Goal: Task Accomplishment & Management: Complete application form

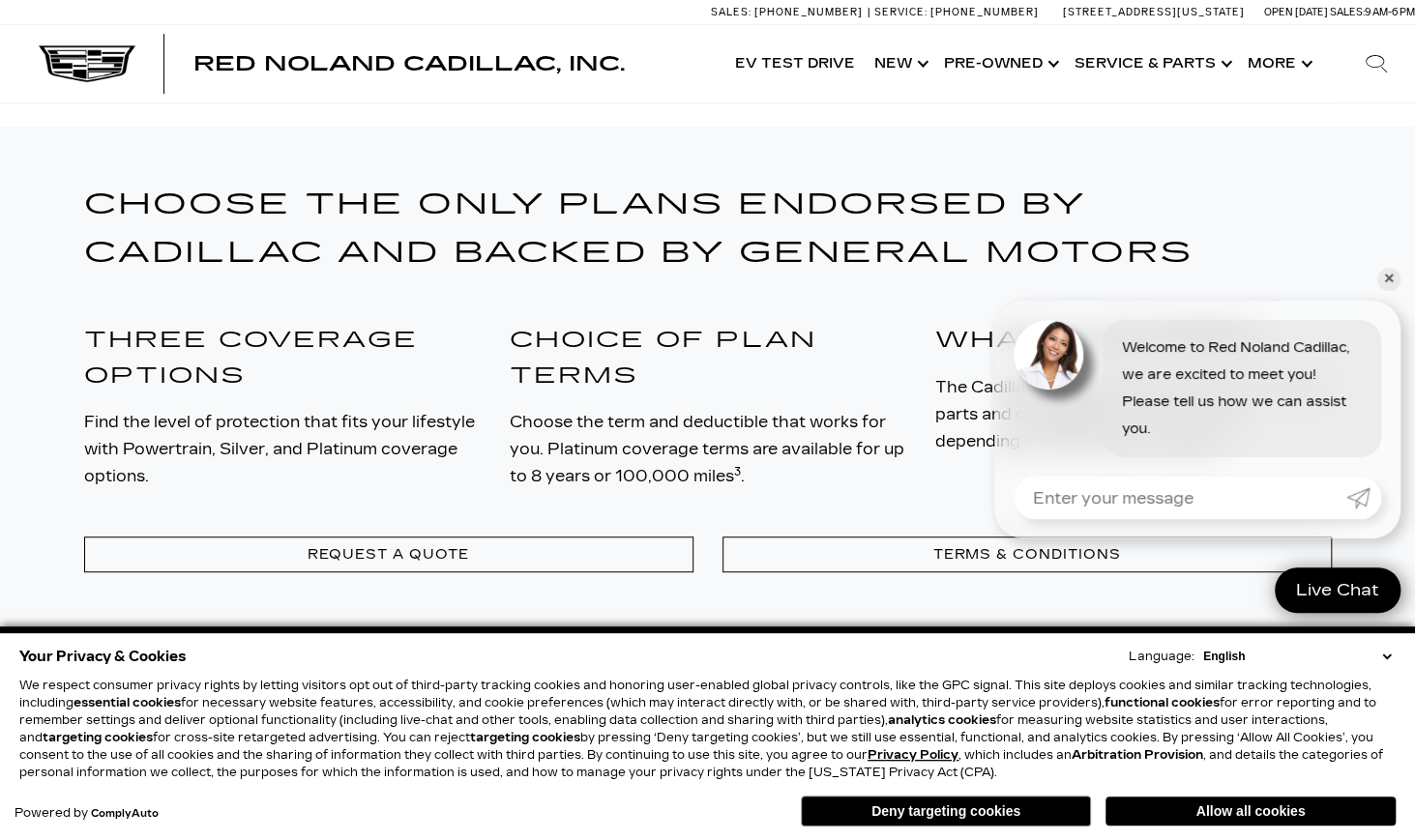
scroll to position [484, 0]
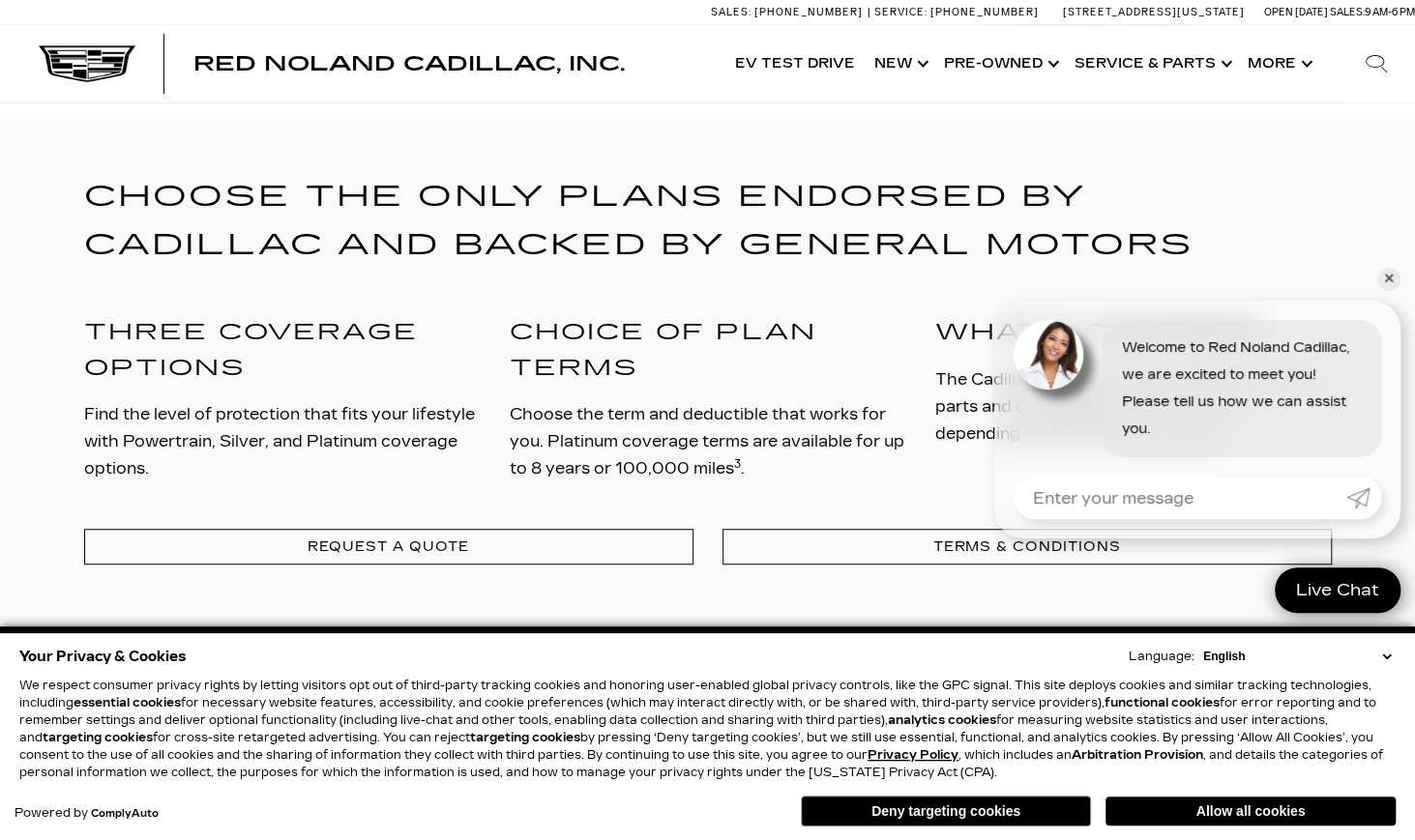
click at [1393, 278] on link "✕" at bounding box center [1389, 280] width 23 height 23
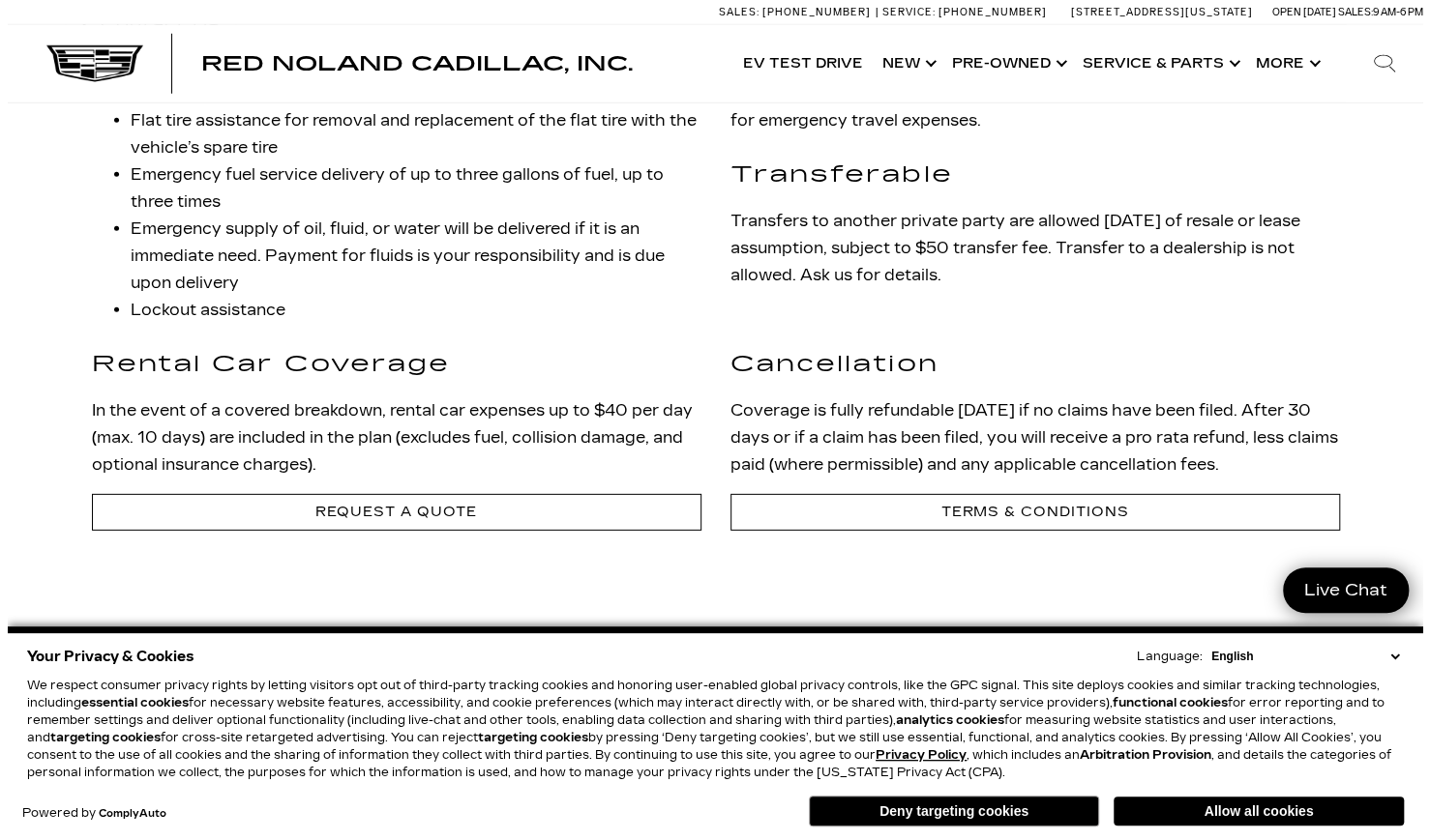
scroll to position [3191, 0]
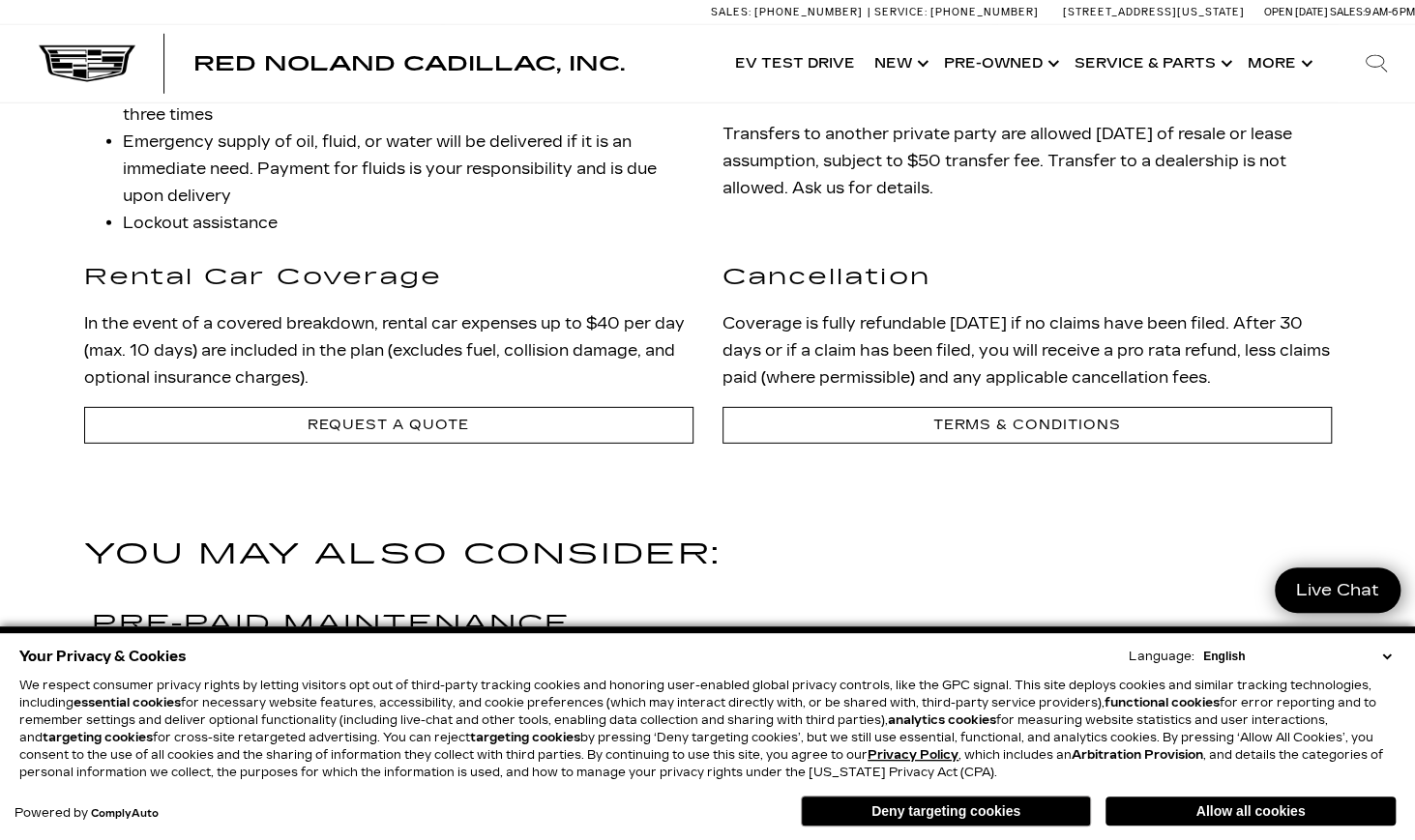
click at [561, 429] on link "Request a Quote" at bounding box center [388, 425] width 609 height 36
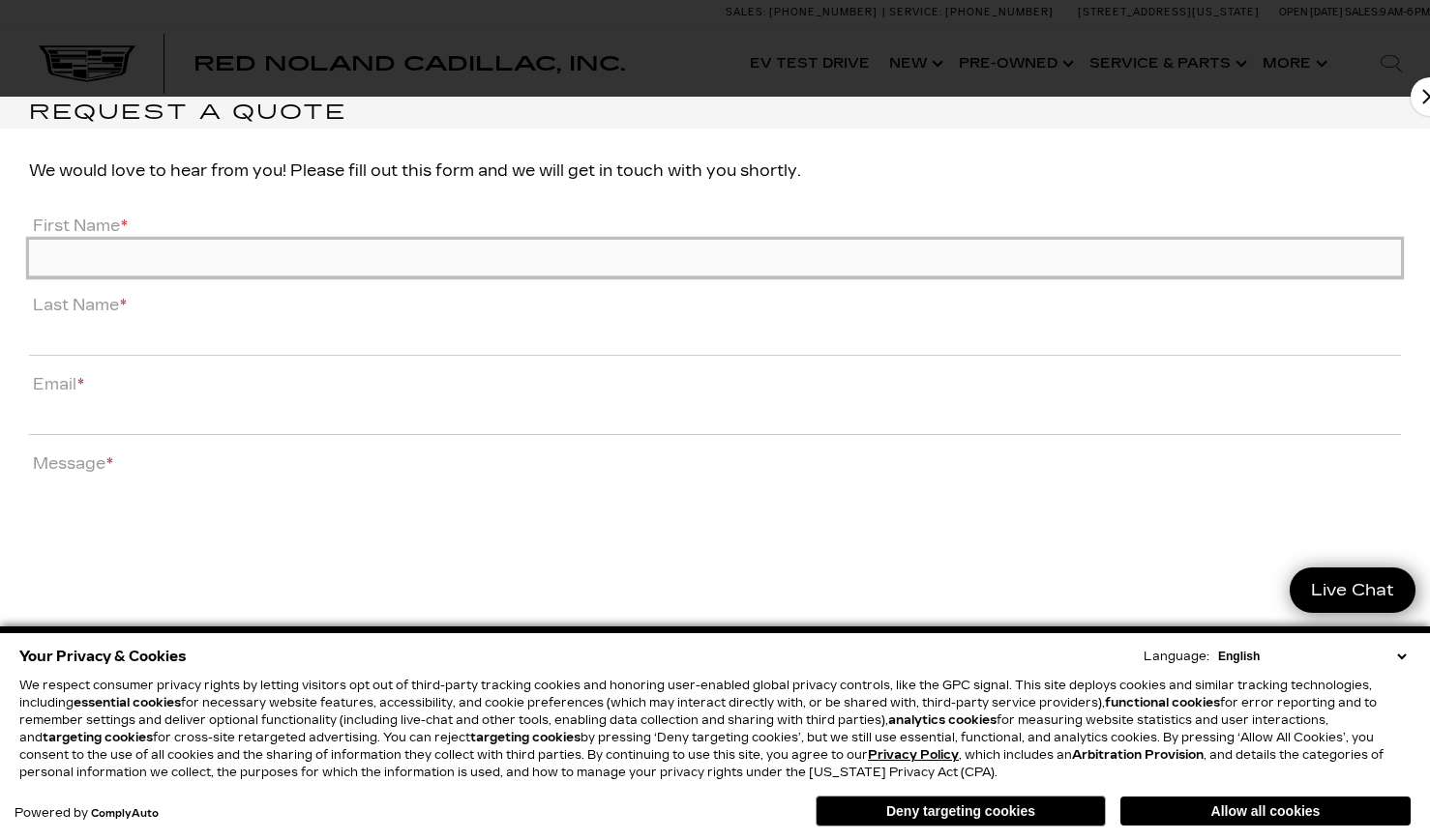
click at [340, 270] on input "First Name *" at bounding box center [715, 258] width 1372 height 37
type input "Jesse"
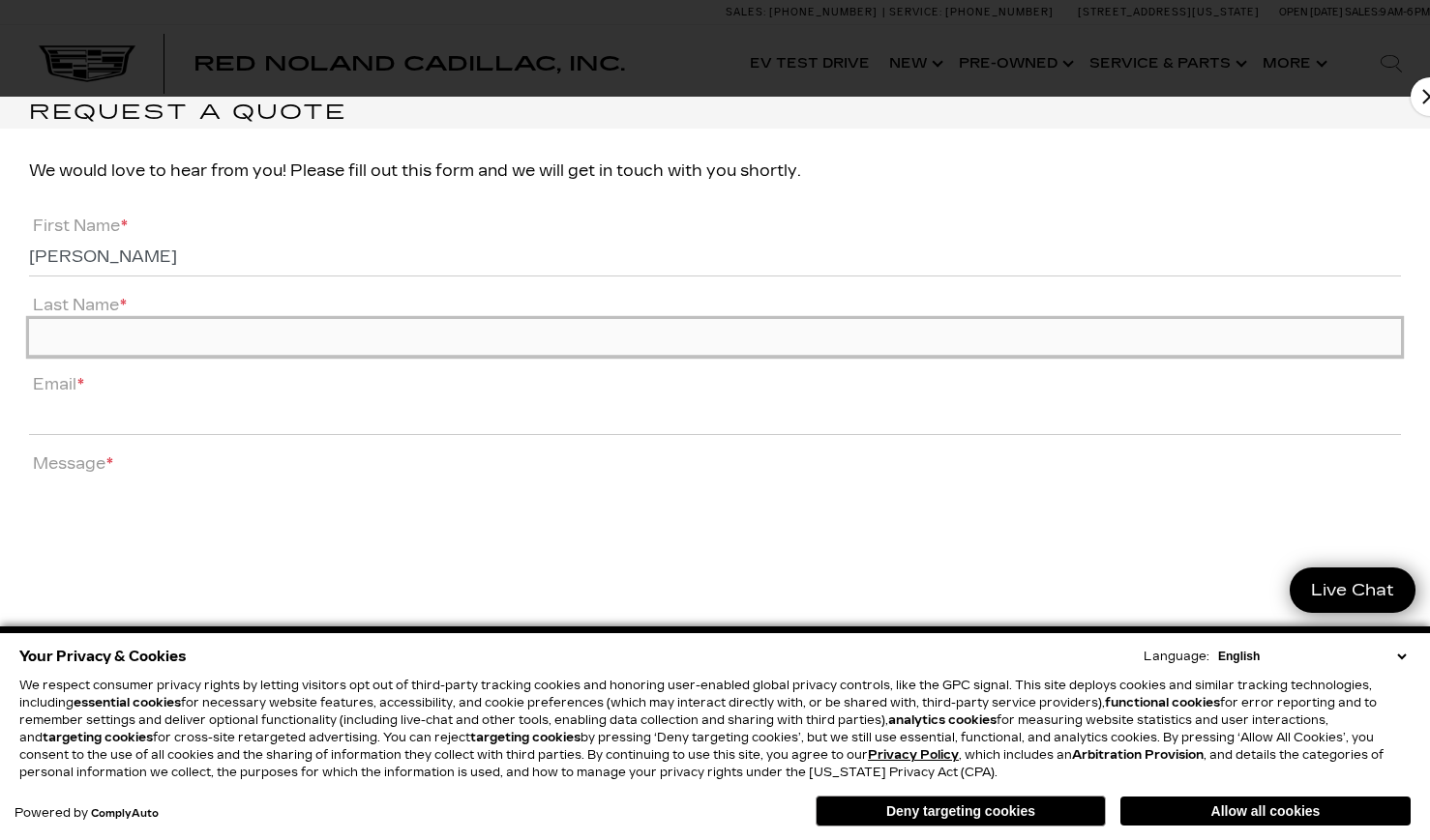
type input "Harding"
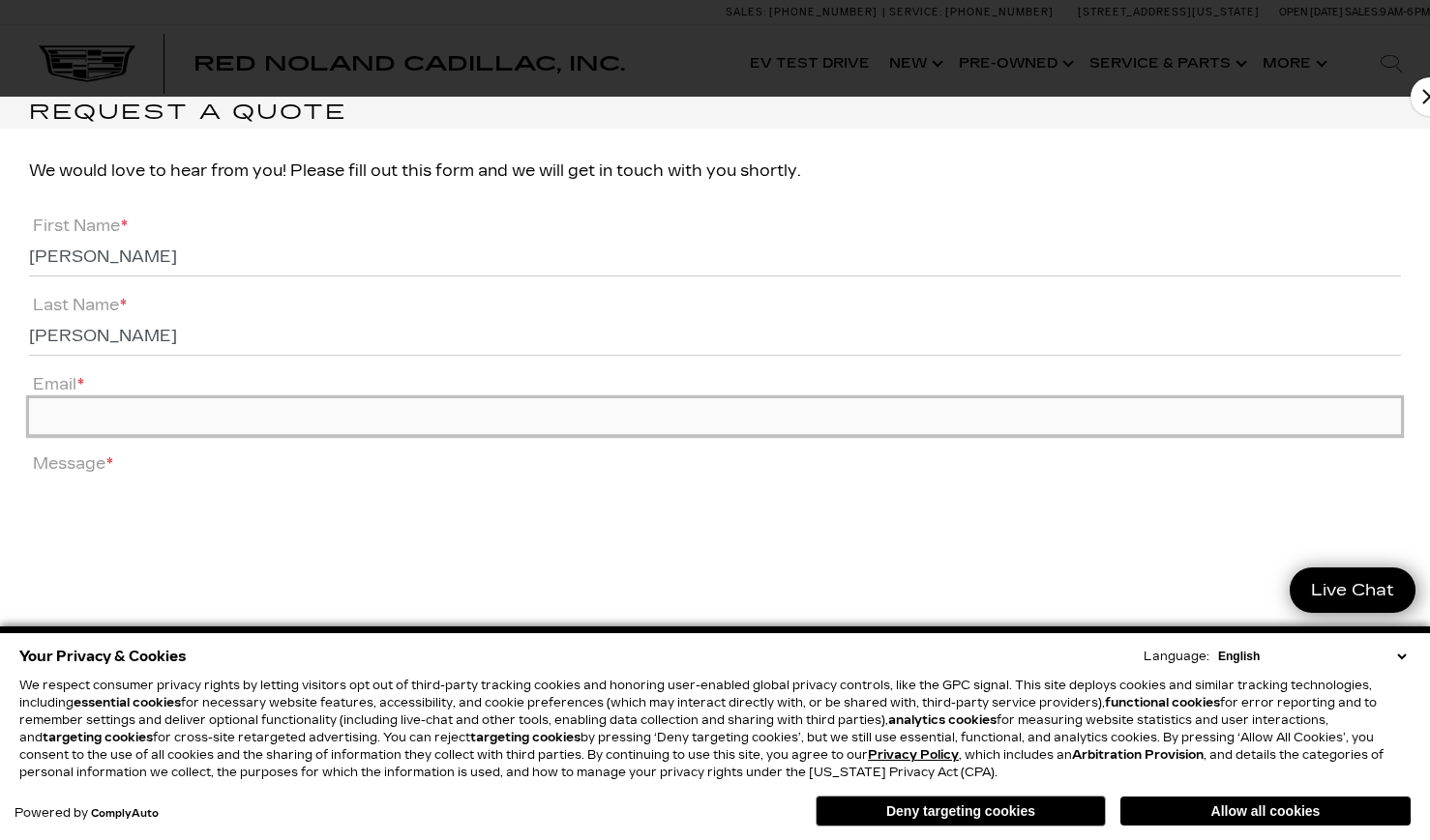
click at [157, 401] on input "Email *" at bounding box center [715, 417] width 1372 height 37
type input "jharding1965@gmail.com"
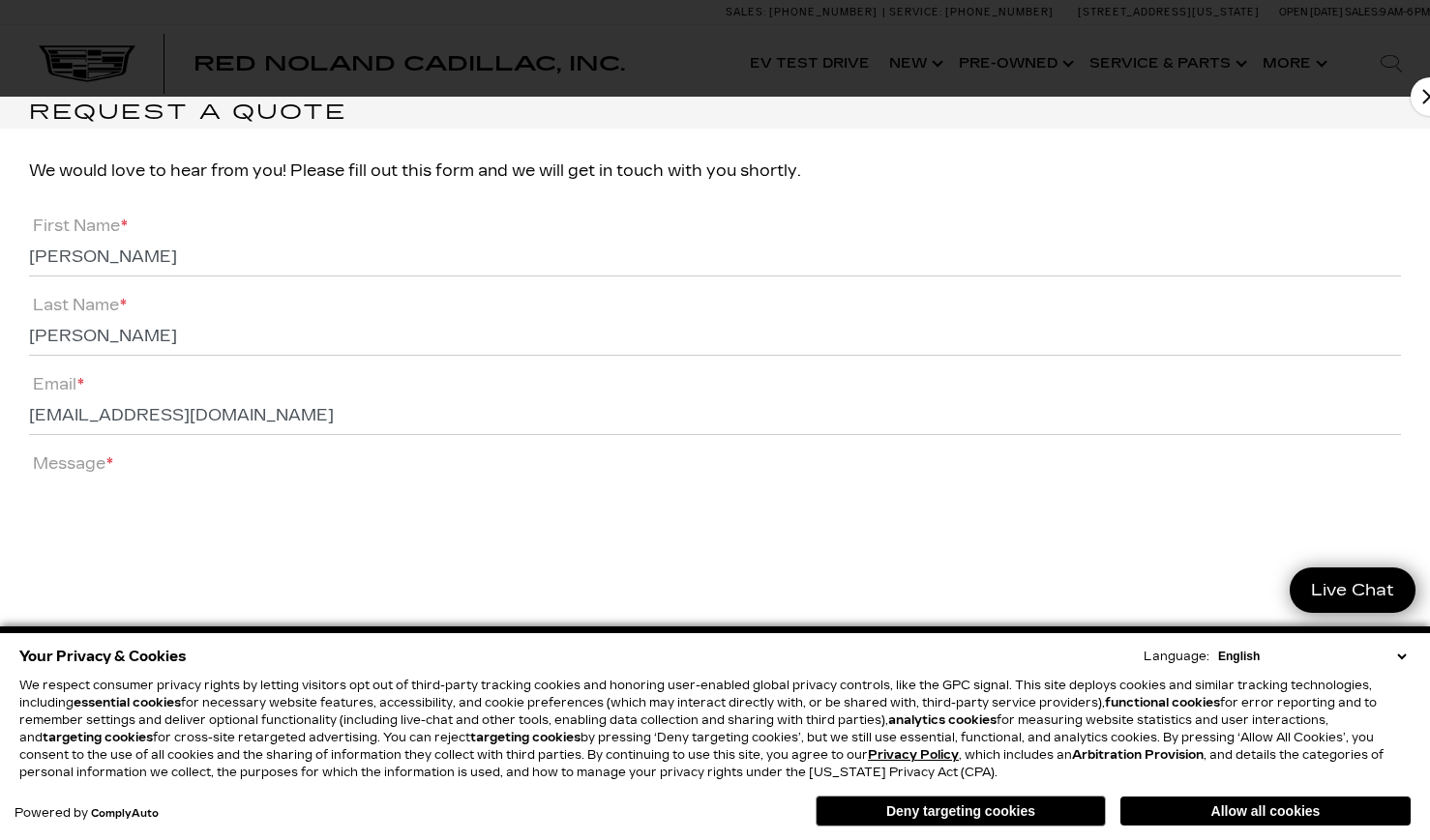
click at [201, 470] on li "Message *" at bounding box center [715, 557] width 1372 height 214
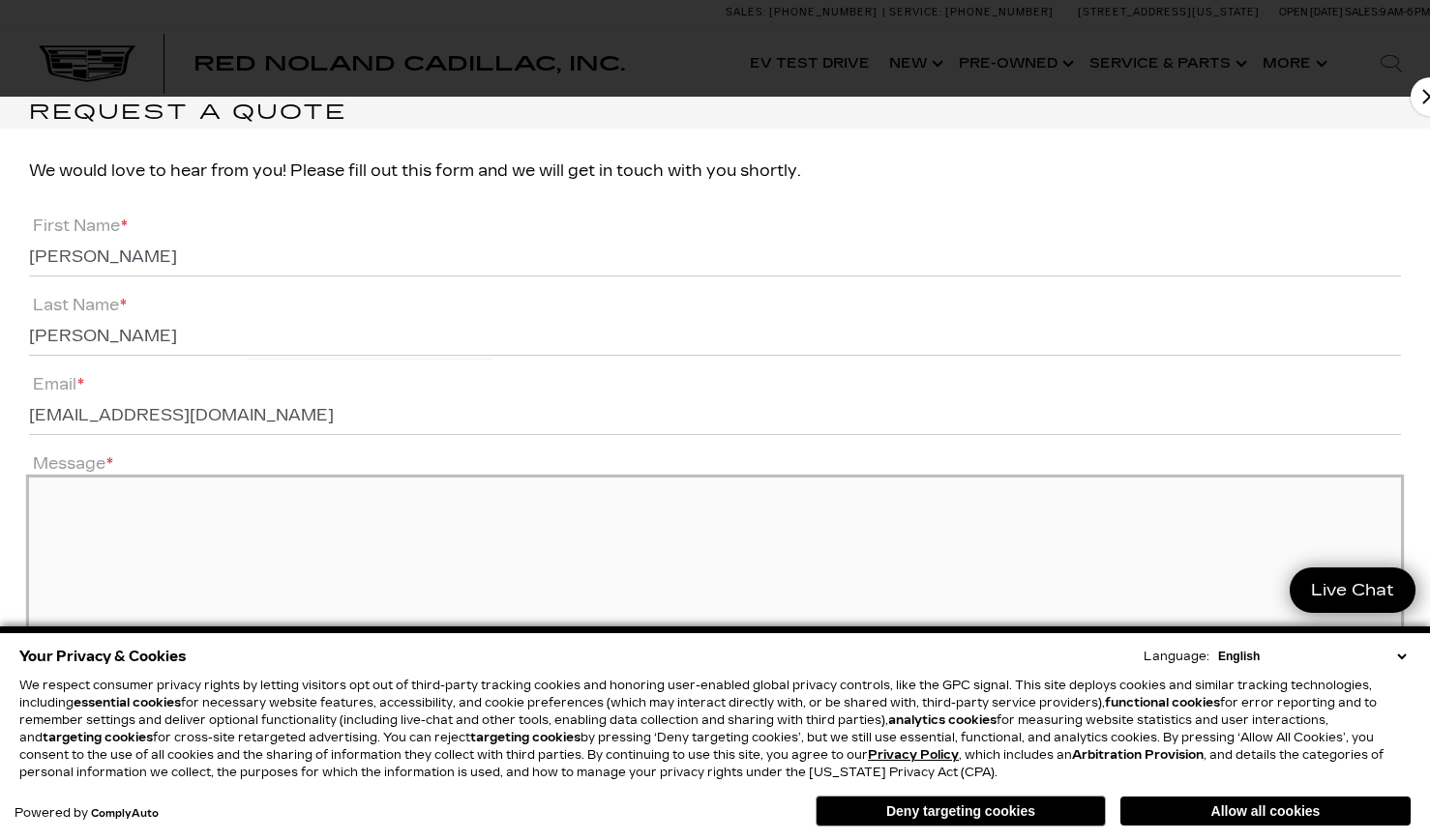
drag, startPoint x: 147, startPoint y: 479, endPoint x: 136, endPoint y: 487, distance: 13.6
click at [141, 482] on textarea "Message *" at bounding box center [715, 571] width 1372 height 187
click at [632, 496] on textarea "My factory warranty on my 2023 ST6 has expired. I would like a quote for powert…" at bounding box center [715, 571] width 1372 height 187
click at [540, 495] on textarea "My factory warranty on my 2023 ST6 has expired. I would like a quote for powert…" at bounding box center [715, 571] width 1372 height 187
click at [582, 495] on textarea "My factory warranty on my 2023 ST6 has expired. I would like a quote for a powe…" at bounding box center [715, 571] width 1372 height 187
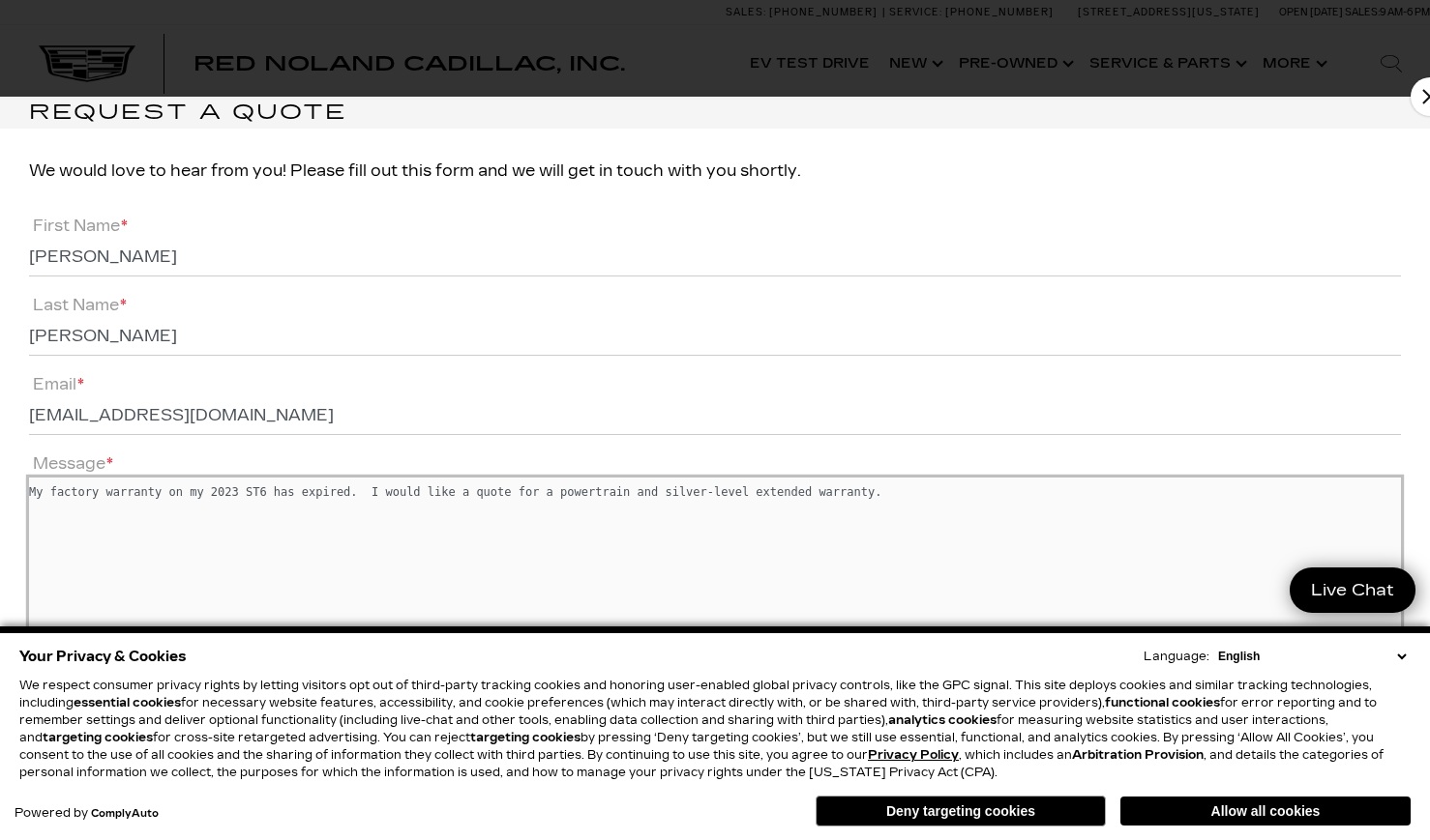
drag, startPoint x: 689, startPoint y: 491, endPoint x: 706, endPoint y: 495, distance: 17.5
click at [698, 493] on textarea "My factory warranty on my 2023 ST6 has expired. I would like a quote for a powe…" at bounding box center [715, 571] width 1372 height 187
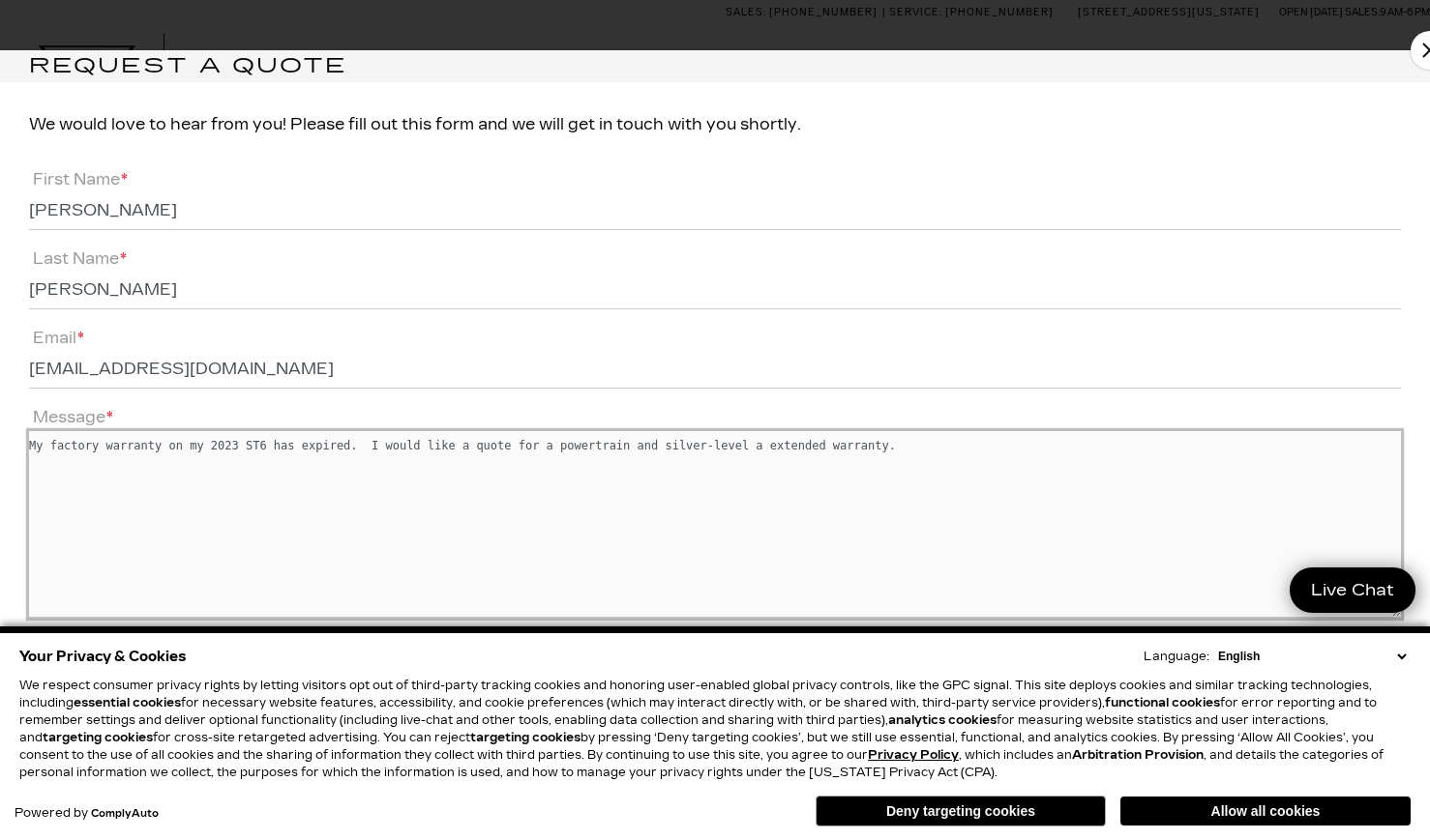
scroll to position [71, 0]
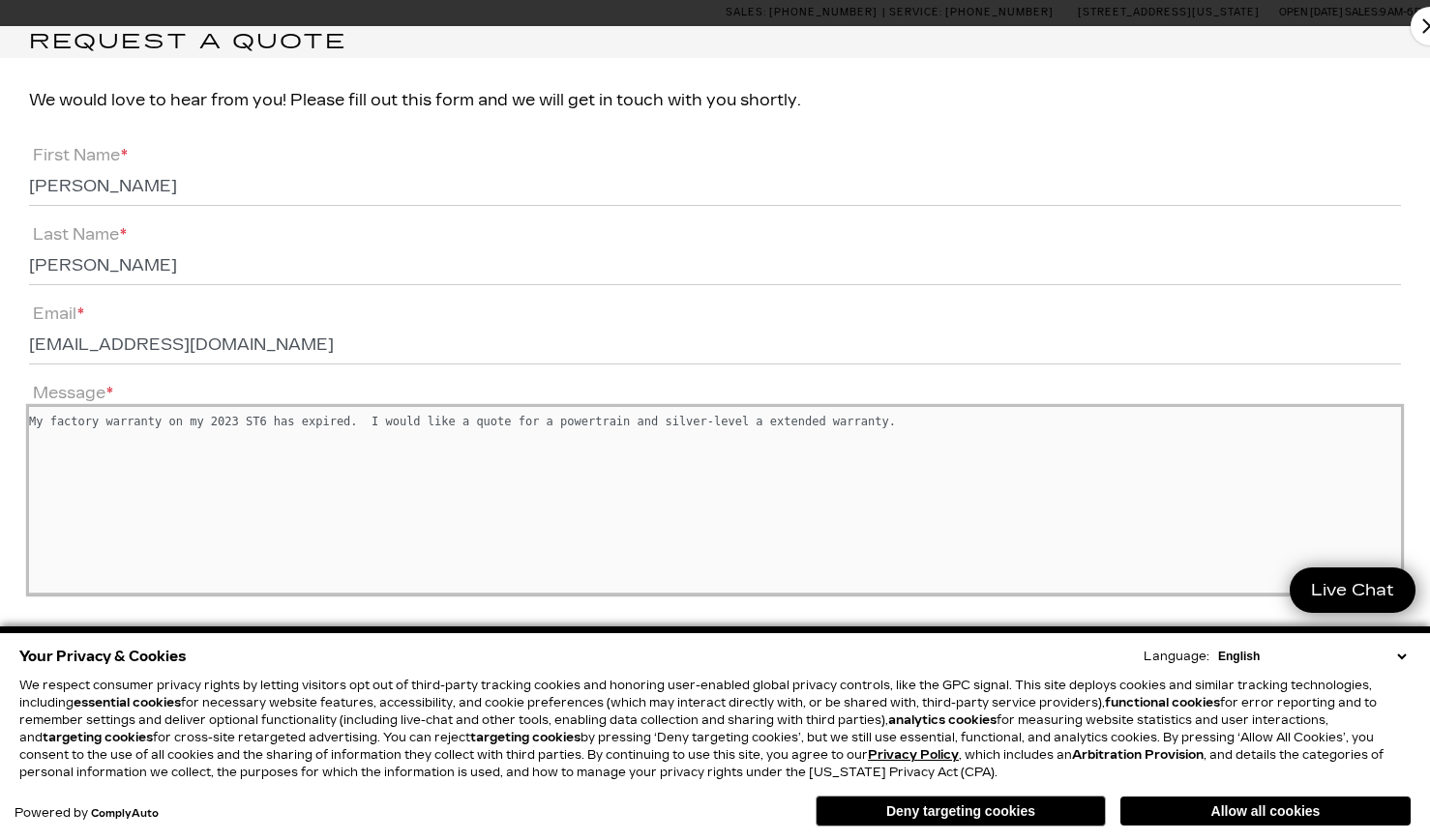
click at [718, 416] on textarea "My factory warranty on my 2023 ST6 has expired. I would like a quote for a powe…" at bounding box center [715, 500] width 1372 height 187
click at [710, 429] on textarea "My factory warranty on my 2023 ST6 has expired. I would like a quote for a powe…" at bounding box center [715, 500] width 1372 height 187
click at [722, 423] on textarea "My factory warranty on my 2023 ST6 has expired. I would like a quote for a powe…" at bounding box center [715, 500] width 1372 height 187
click at [700, 423] on textarea "My factory warranty on my 2023 ST6 has expired. I would like a quote for a powe…" at bounding box center [715, 500] width 1372 height 187
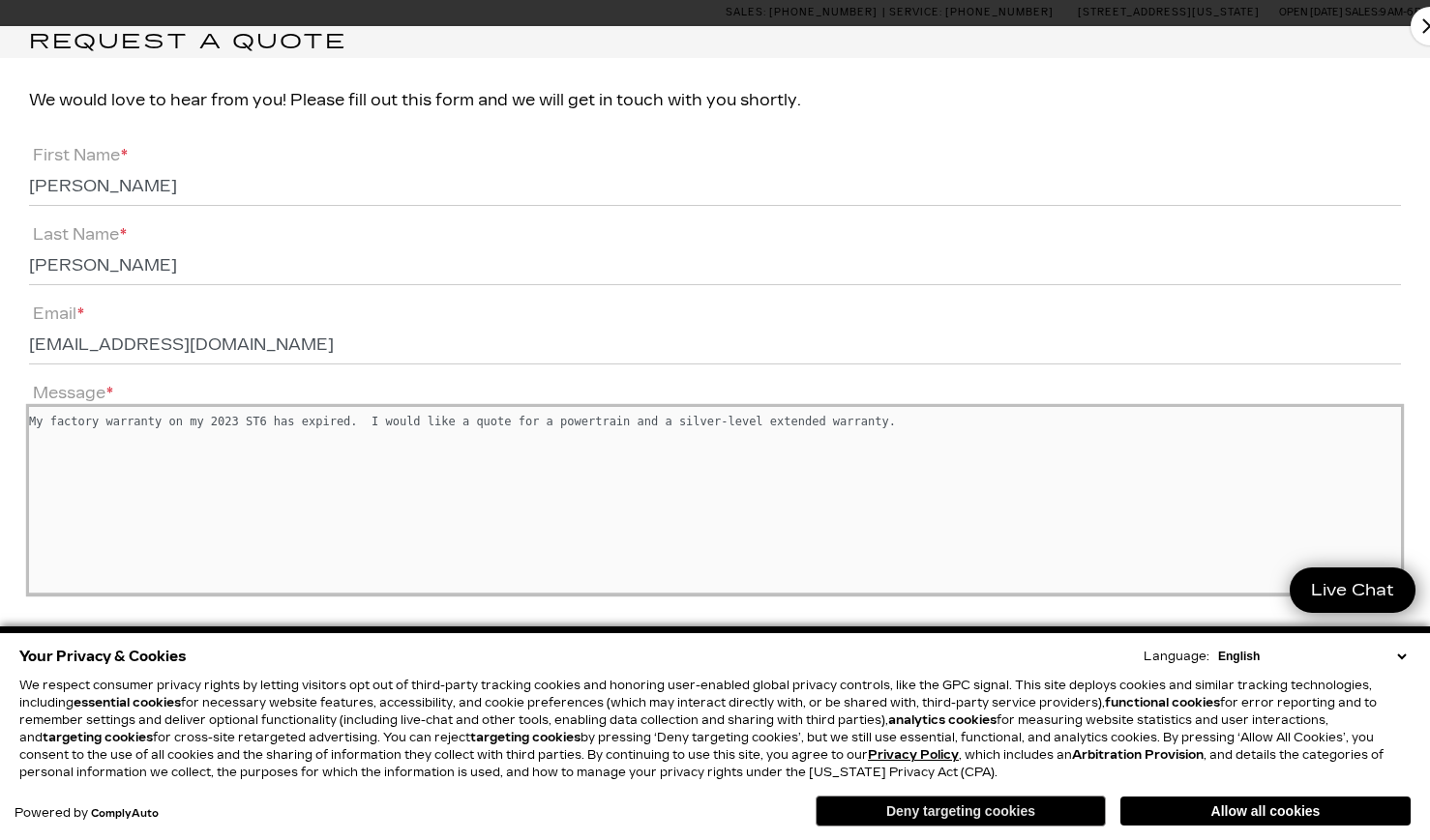
type textarea "My factory warranty on my 2023 ST6 has expired. I would like a quote for a powe…"
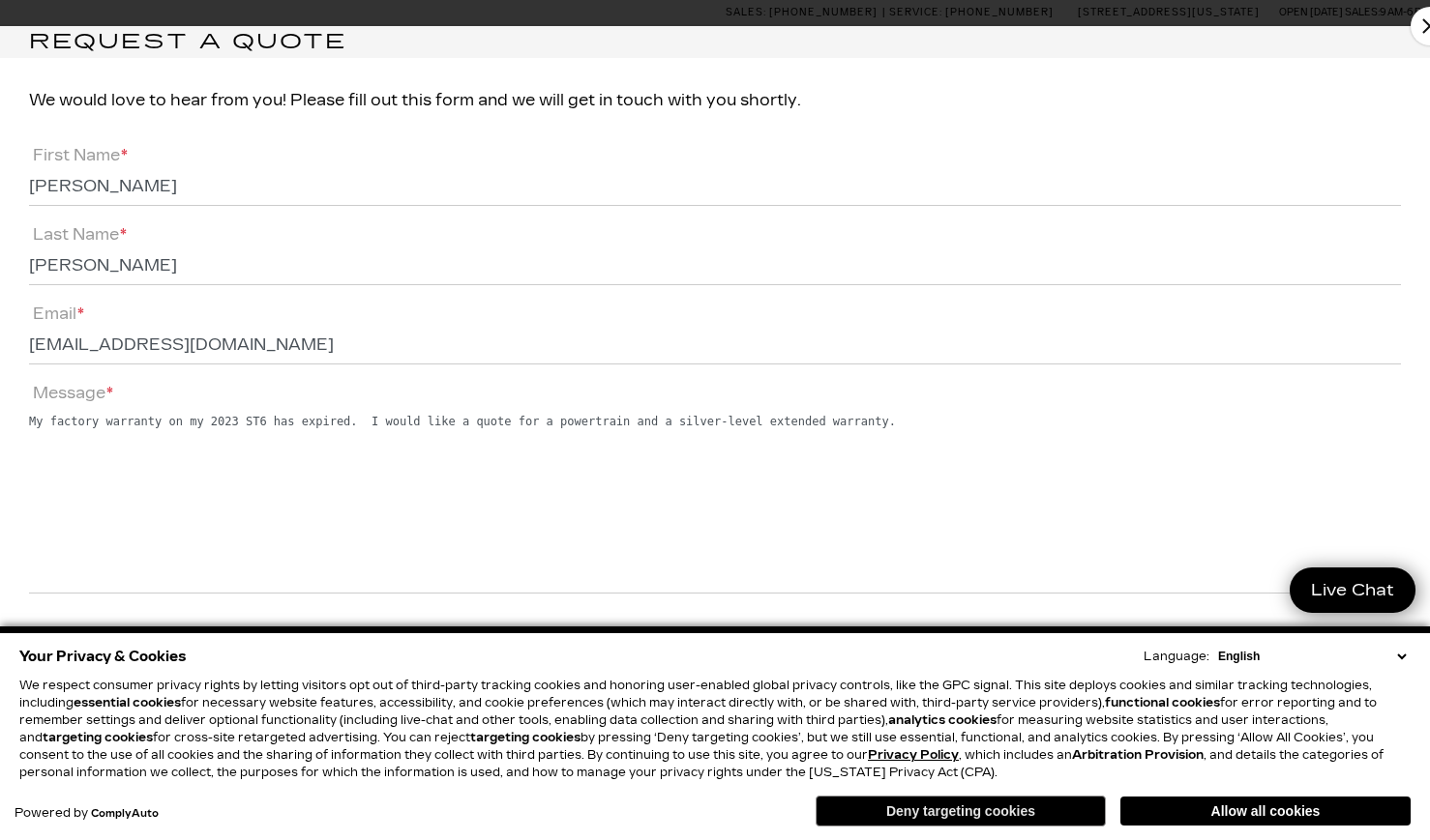
click at [1041, 809] on button "Deny targeting cookies" at bounding box center [960, 811] width 290 height 31
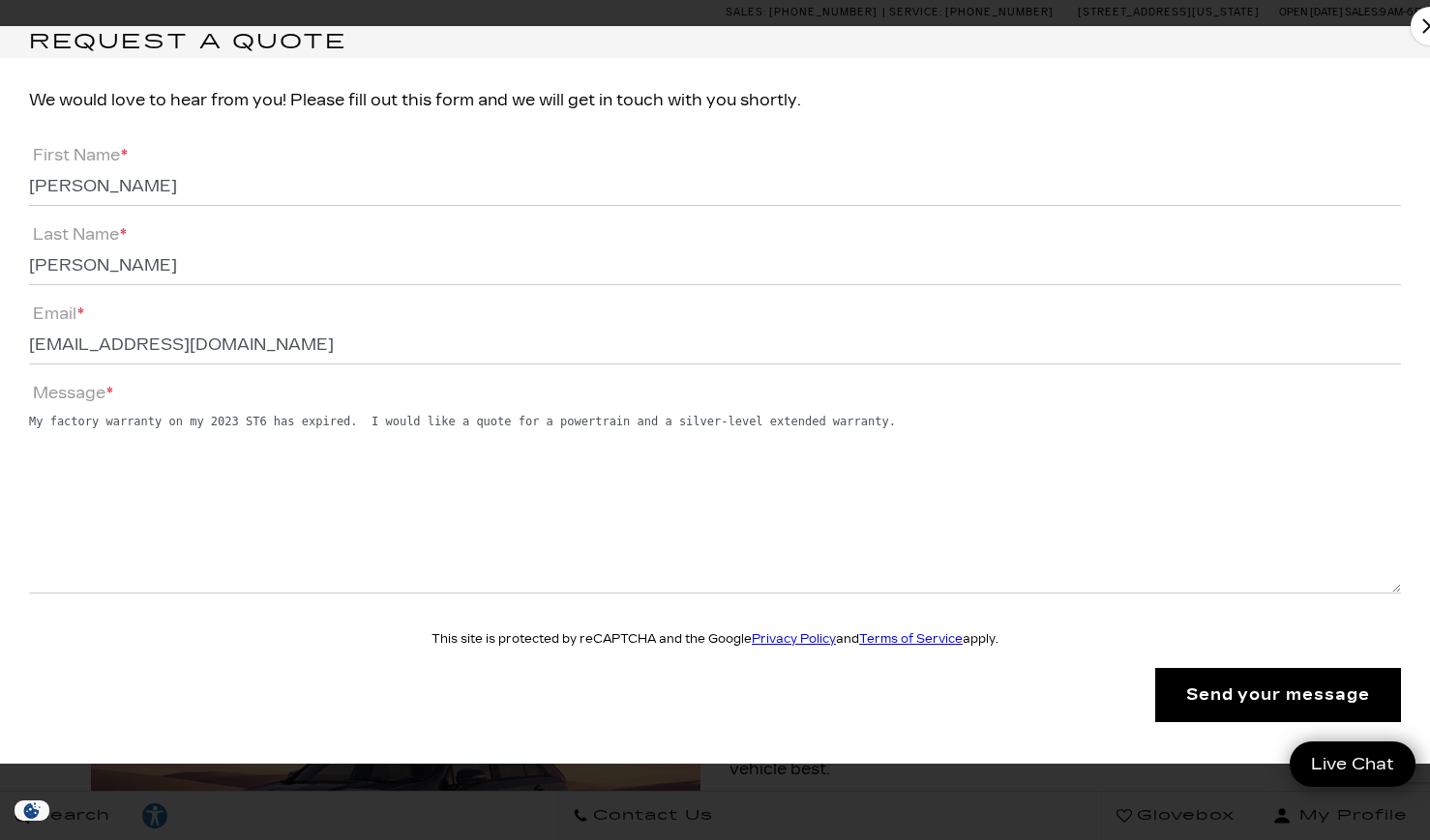
click at [1239, 694] on input "Send your message" at bounding box center [1278, 695] width 246 height 54
